Goal: Find specific page/section: Find specific page/section

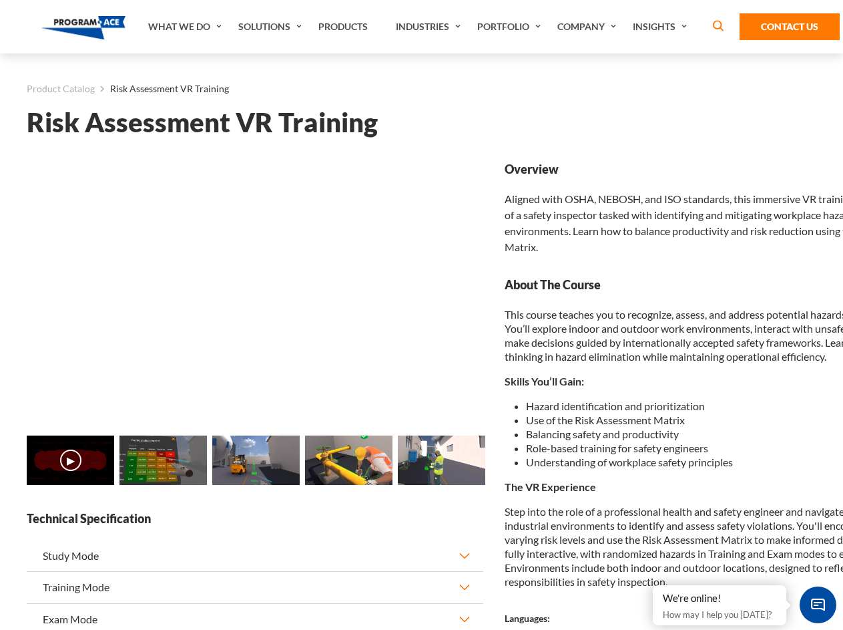
click at [272, 27] on link "Solutions" at bounding box center [272, 26] width 80 height 53
click at [0, 0] on div "AI & Computer Vision Solutions Computer Vision Quality Control AI tools for fas…" at bounding box center [0, 0] width 0 height 0
click at [0, 0] on div "AI & Computer Vision Solutions Virtual Training Solutions Virtual Tour Solution…" at bounding box center [0, 0] width 0 height 0
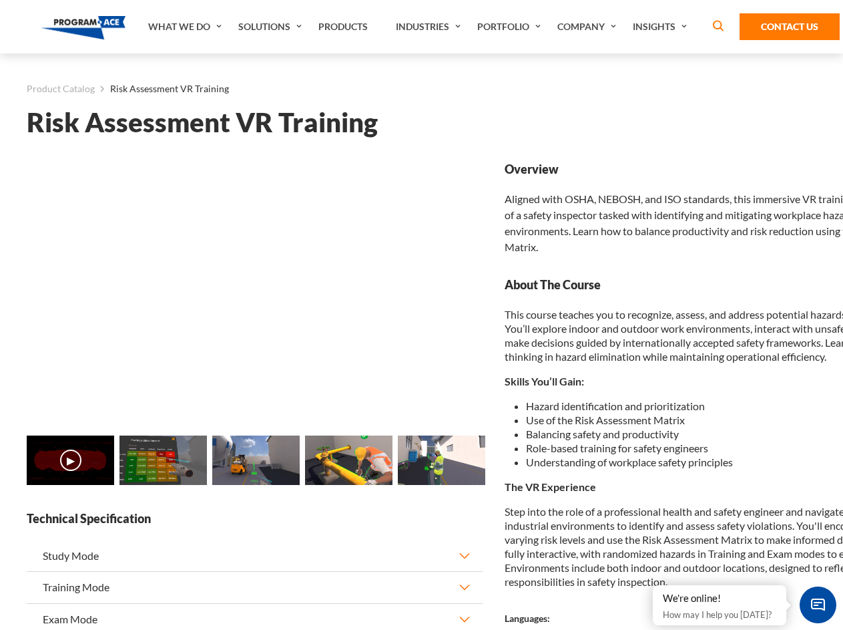
click at [0, 0] on div "AI & Computer Vision Solutions Virtual Training Solutions Virtual Tour Solution…" at bounding box center [0, 0] width 0 height 0
click at [0, 0] on div "AI & Computer Vision Solutions Computer Vision Quality Control AI tools for fas…" at bounding box center [0, 0] width 0 height 0
